Goal: Task Accomplishment & Management: Use online tool/utility

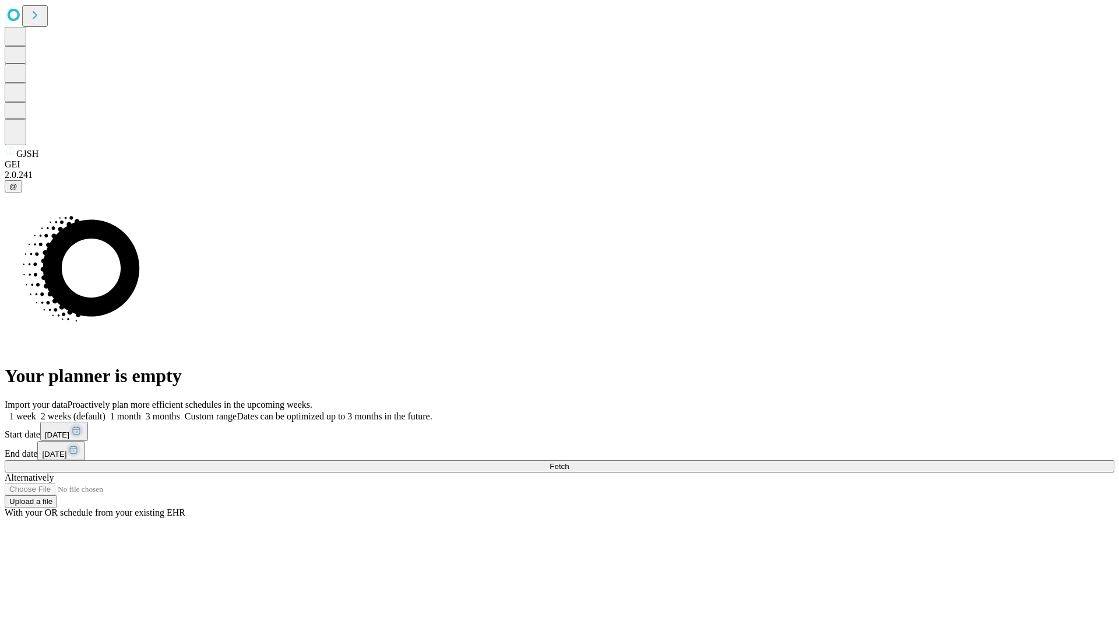
click at [569, 462] on span "Fetch" at bounding box center [559, 466] width 19 height 9
